Goal: Task Accomplishment & Management: Use online tool/utility

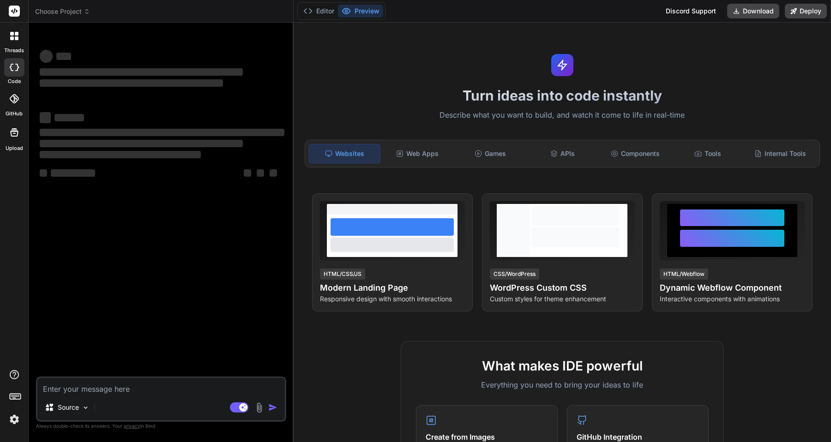
click at [16, 430] on div "threads code GitHub Upload" at bounding box center [14, 221] width 29 height 442
click at [16, 423] on img at bounding box center [14, 420] width 16 height 16
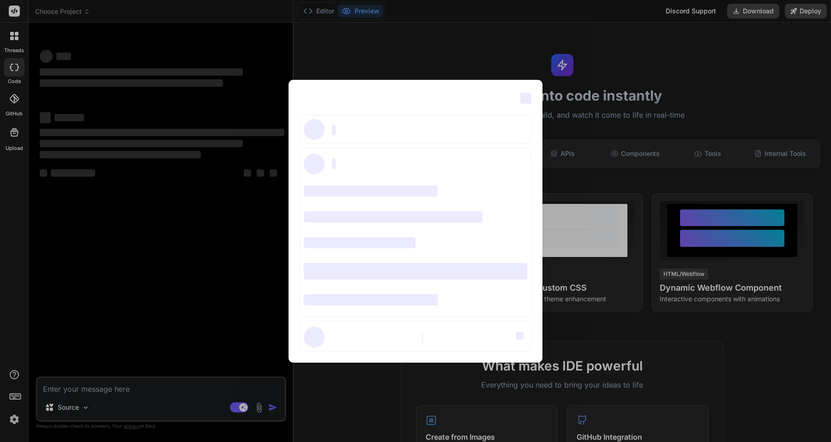
click at [530, 96] on span "‌" at bounding box center [526, 98] width 11 height 11
click at [529, 96] on span "‌" at bounding box center [526, 98] width 11 height 11
click at [521, 334] on span "‌" at bounding box center [519, 336] width 7 height 7
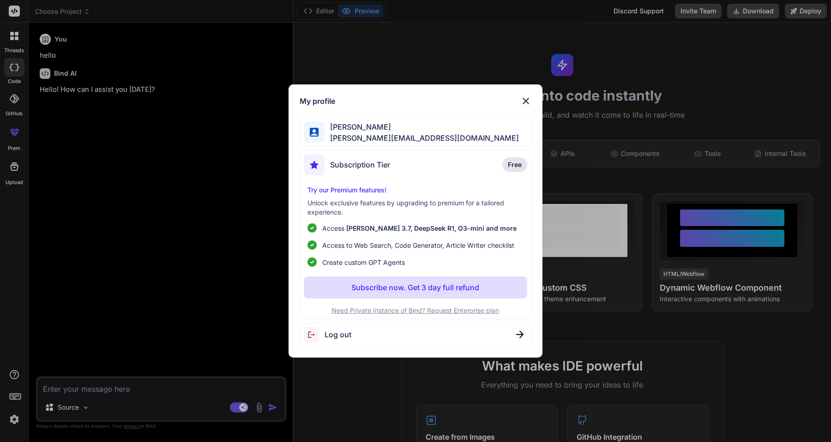
click at [524, 103] on img at bounding box center [526, 101] width 11 height 11
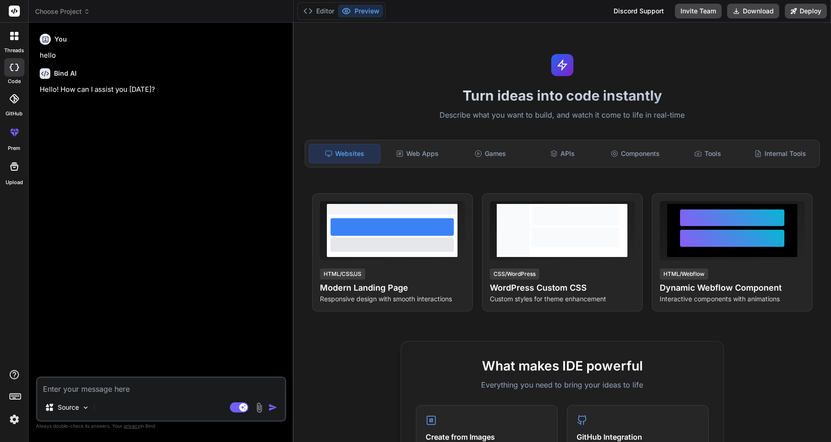
click at [16, 424] on img at bounding box center [14, 420] width 16 height 16
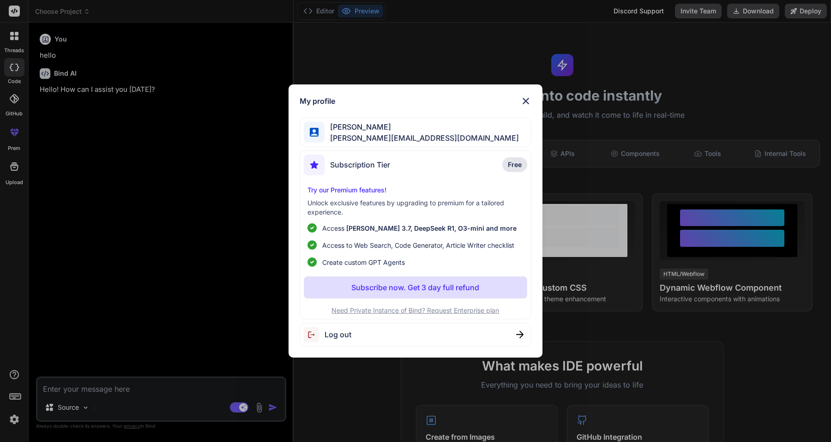
click at [327, 333] on span "Log out" at bounding box center [338, 334] width 27 height 11
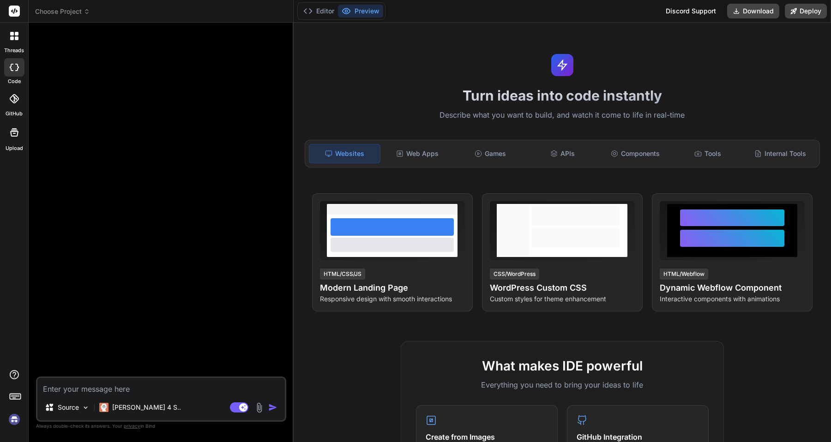
click at [13, 418] on img at bounding box center [14, 420] width 16 height 16
click at [17, 420] on img at bounding box center [14, 420] width 16 height 16
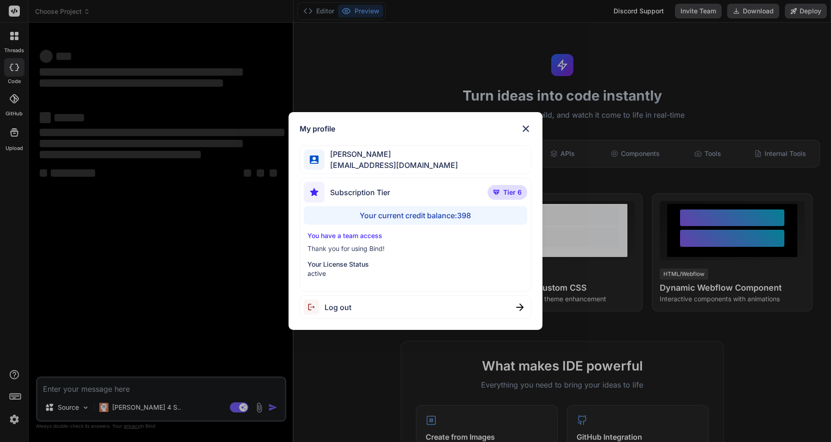
click at [522, 131] on img at bounding box center [526, 128] width 11 height 11
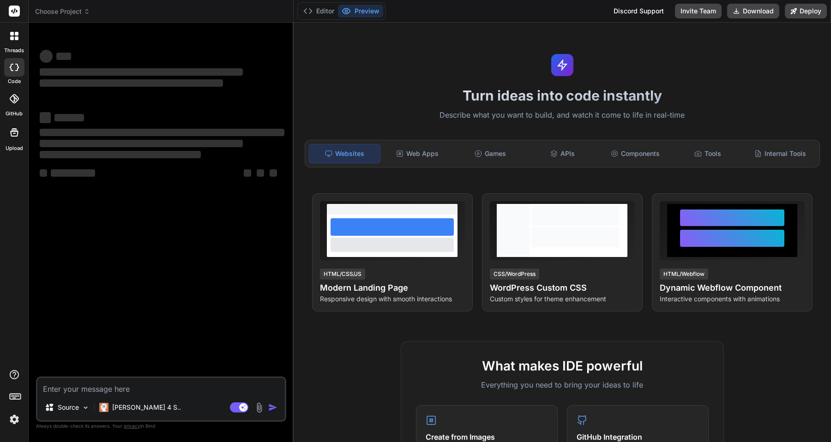
click at [15, 74] on div at bounding box center [14, 67] width 20 height 18
click at [18, 43] on div at bounding box center [14, 35] width 19 height 19
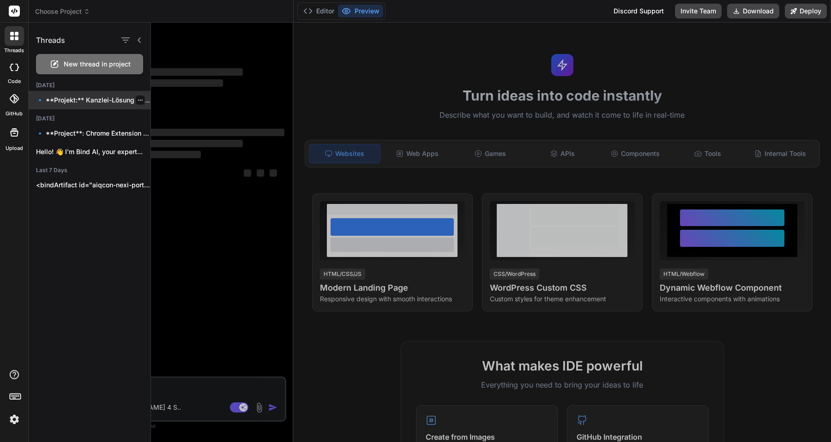
click at [73, 103] on p "🔹 **Projekt:** Kanzlei-Lösung 🔧 **Technologiestack:** React/Next.js +..." at bounding box center [93, 100] width 115 height 9
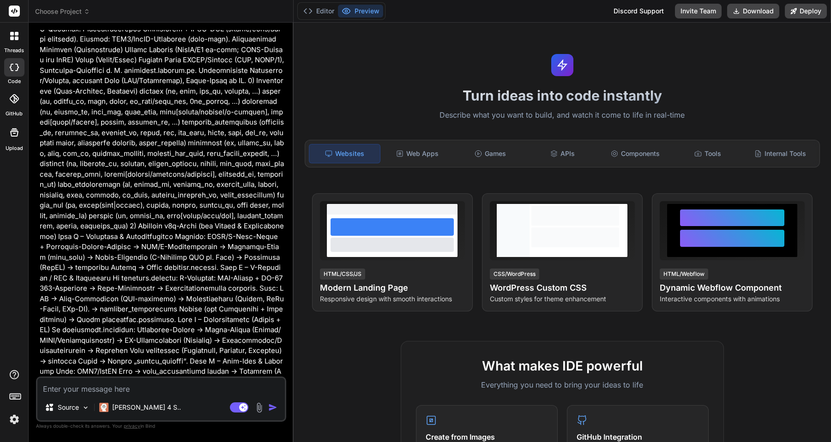
scroll to position [484, 0]
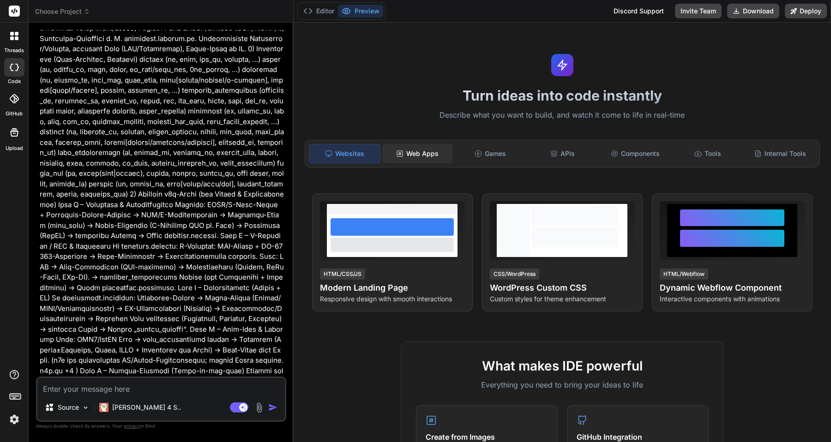
click at [399, 155] on icon at bounding box center [399, 153] width 7 height 7
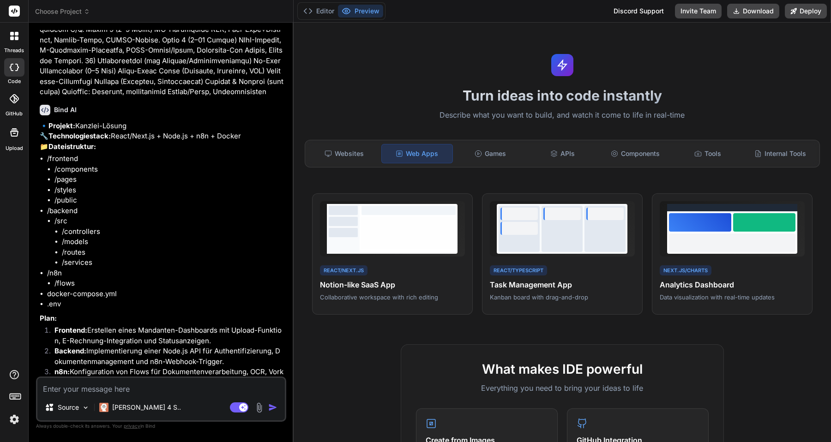
scroll to position [1695, 0]
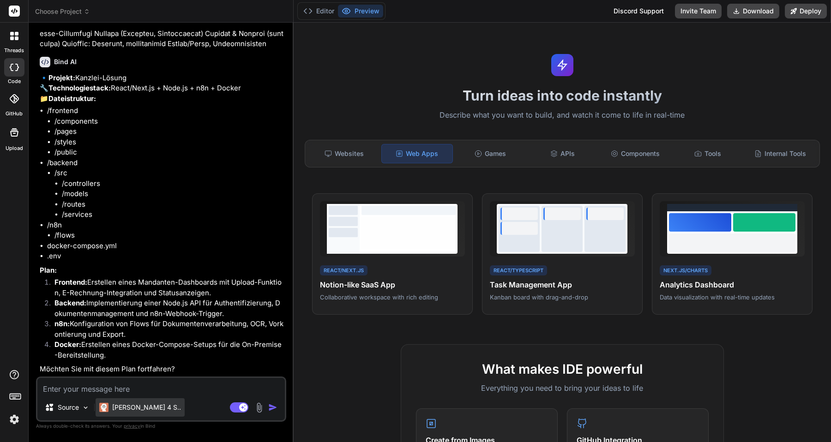
click at [145, 404] on p "[PERSON_NAME] 4 S.." at bounding box center [146, 407] width 69 height 9
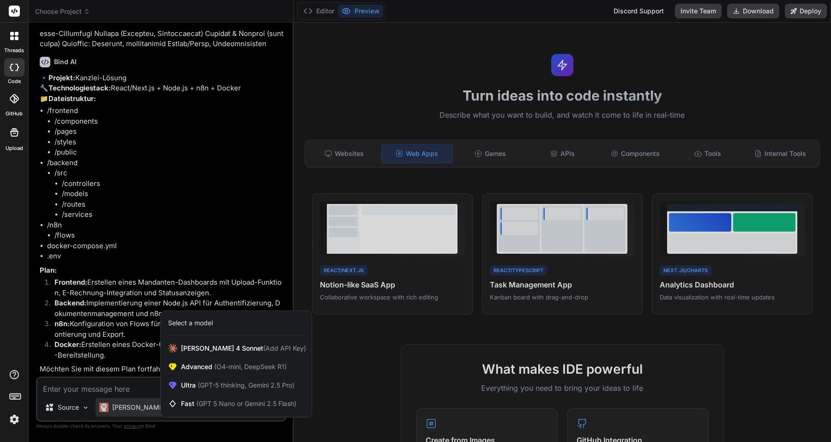
scroll to position [0, 0]
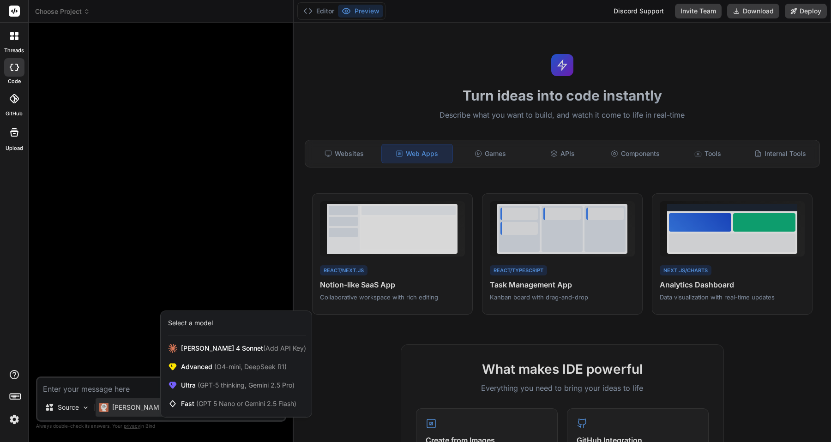
click at [146, 392] on div at bounding box center [415, 221] width 831 height 442
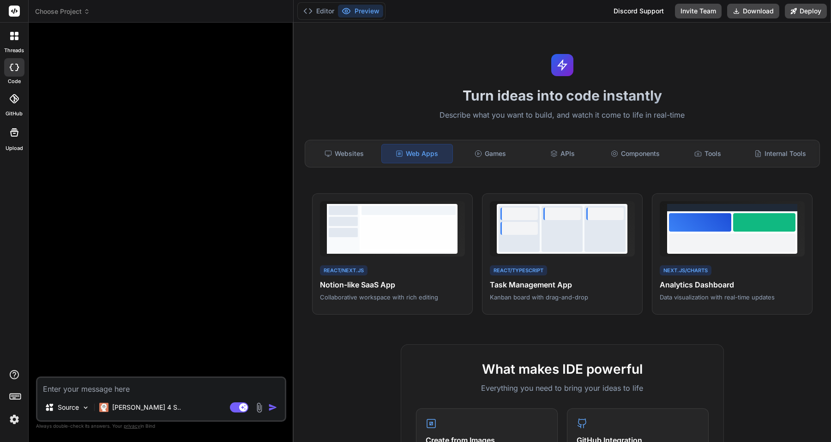
scroll to position [9, 0]
click at [145, 392] on textarea at bounding box center [161, 386] width 248 height 17
click at [14, 95] on icon at bounding box center [14, 98] width 9 height 9
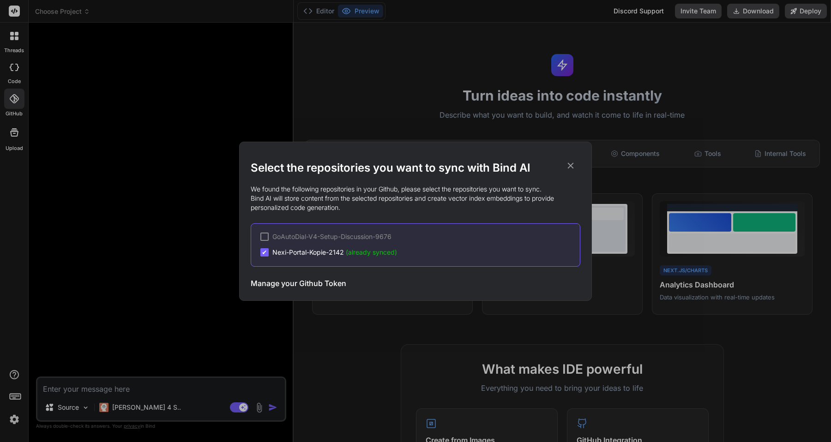
click at [14, 76] on div "Select the repositories you want to sync with Bind AI We found the following re…" at bounding box center [415, 221] width 831 height 442
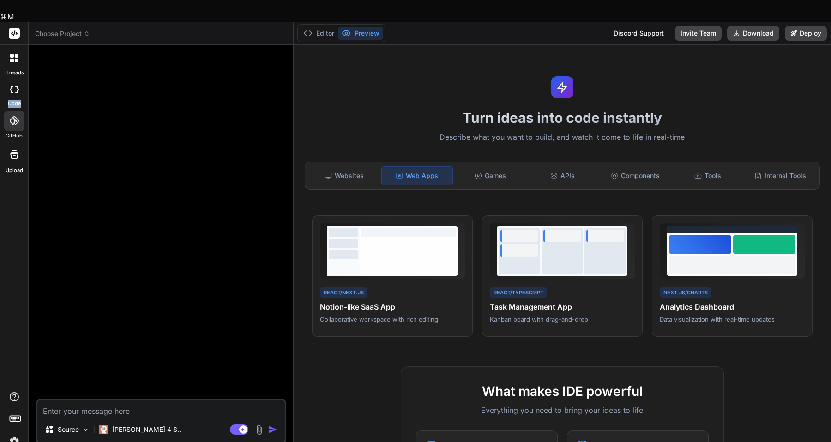
click at [14, 80] on div at bounding box center [14, 89] width 20 height 18
click at [15, 86] on icon at bounding box center [14, 89] width 9 height 7
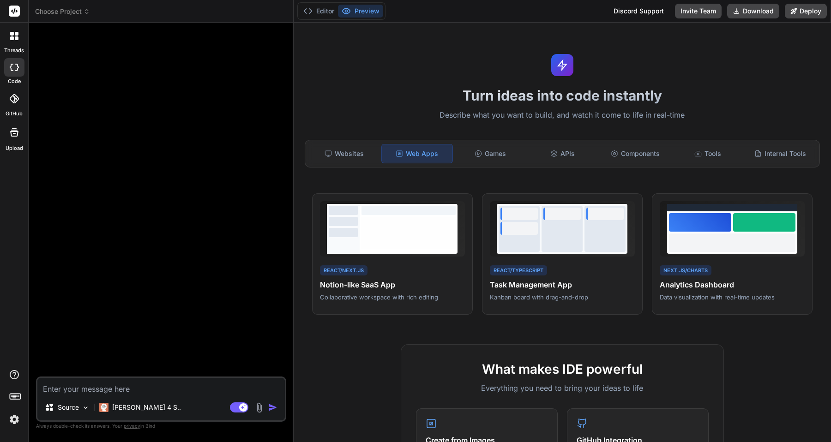
click at [12, 71] on icon at bounding box center [12, 67] width 4 height 7
click at [12, 52] on label "threads" at bounding box center [14, 51] width 20 height 8
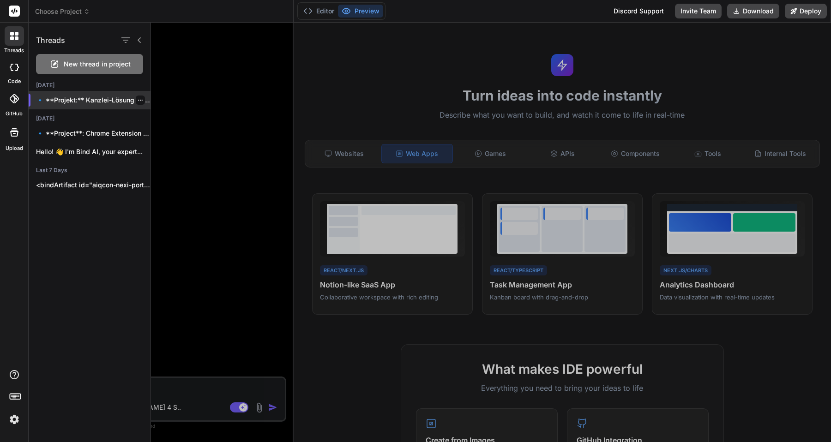
click at [68, 96] on p "🔹 **Projekt:** Kanzlei-Lösung 🔧 **Technologiestack:** React/Next.js +..." at bounding box center [93, 100] width 115 height 9
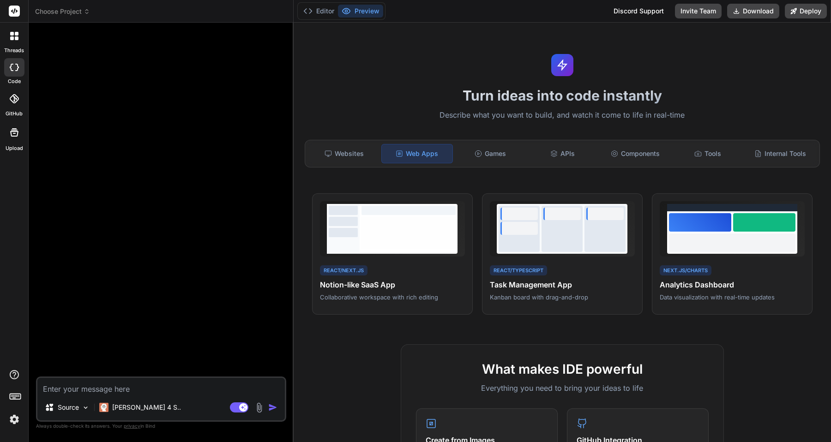
click at [84, 388] on textarea at bounding box center [161, 386] width 248 height 17
click at [343, 152] on div "Websites" at bounding box center [344, 153] width 71 height 19
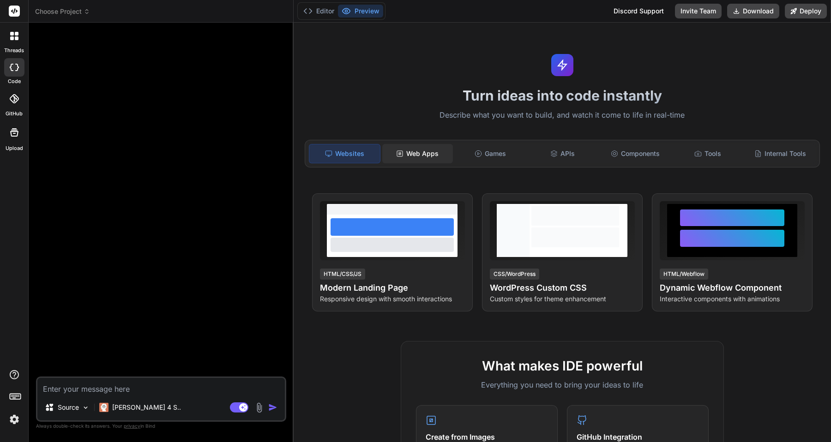
click at [400, 150] on icon at bounding box center [399, 153] width 7 height 7
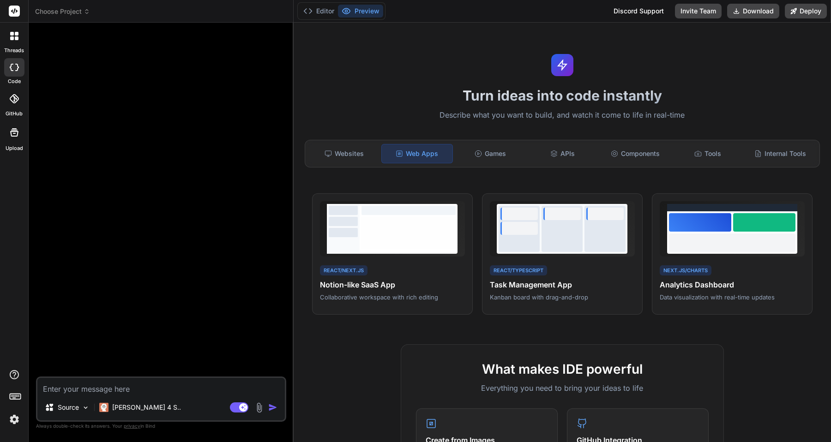
click at [13, 68] on icon at bounding box center [14, 67] width 9 height 7
type textarea "x"
click at [14, 50] on label "threads" at bounding box center [14, 51] width 20 height 8
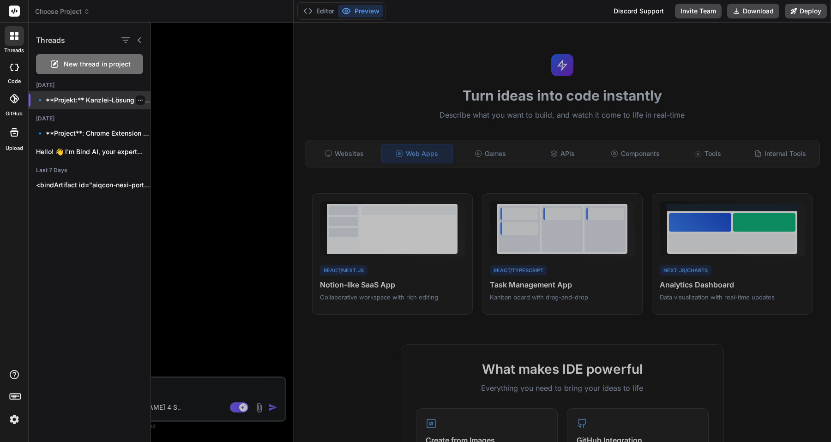
click at [83, 103] on p "🔹 **Projekt:** Kanzlei-Lösung 🔧 **Technologiestack:** React/Next.js +..." at bounding box center [93, 100] width 115 height 9
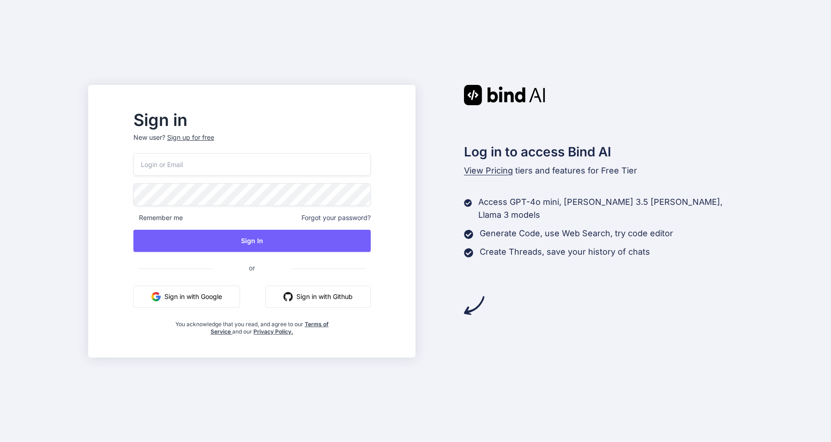
click at [211, 297] on button "Sign in with Google" at bounding box center [186, 297] width 107 height 22
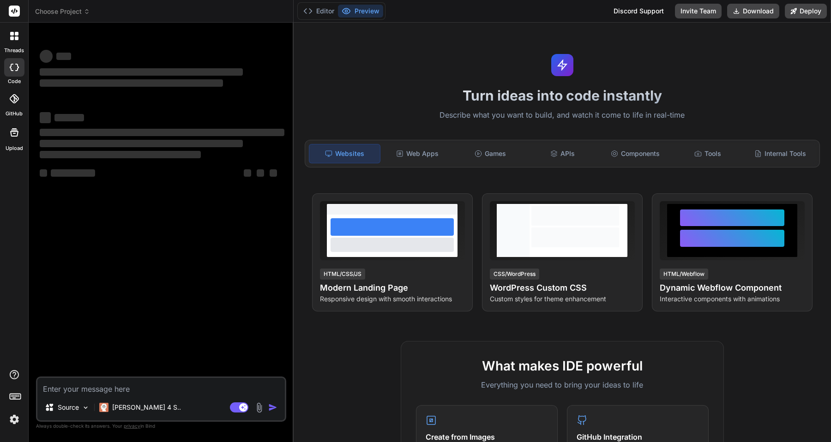
type textarea "x"
